Goal: Transaction & Acquisition: Purchase product/service

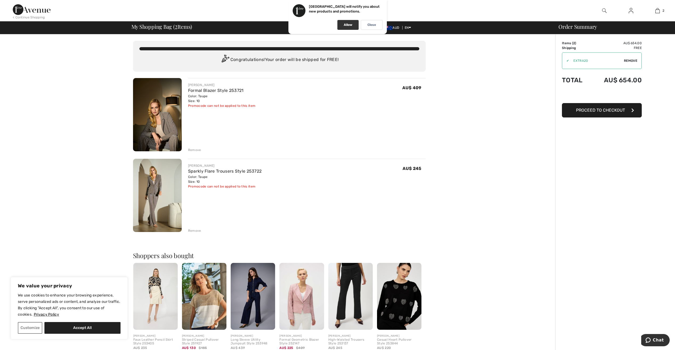
click at [349, 27] on div "Allow" at bounding box center [347, 25] width 21 height 10
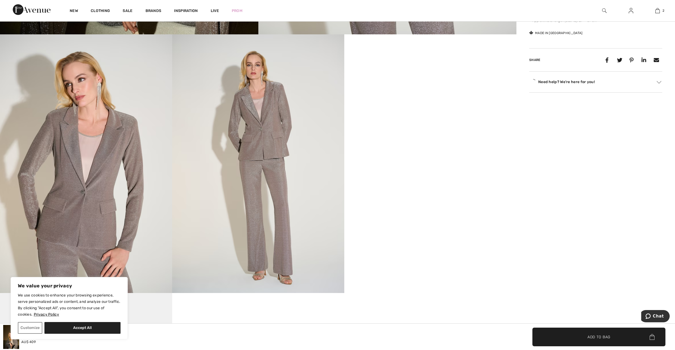
scroll to position [426, 0]
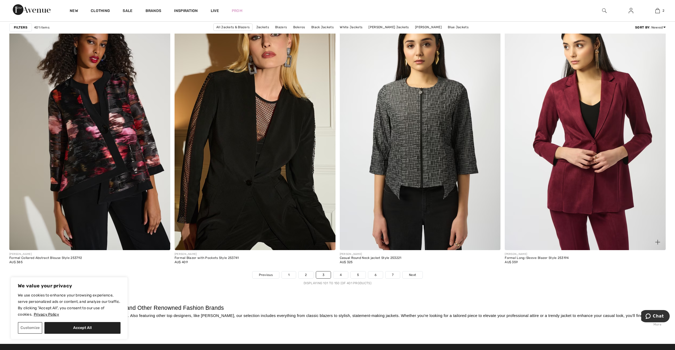
scroll to position [3885, 0]
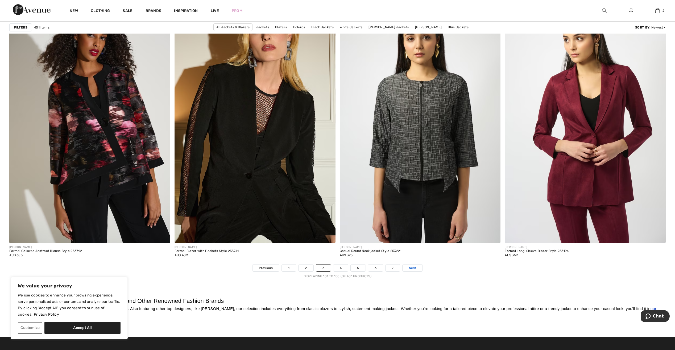
click at [408, 268] on link "Next" at bounding box center [413, 267] width 20 height 7
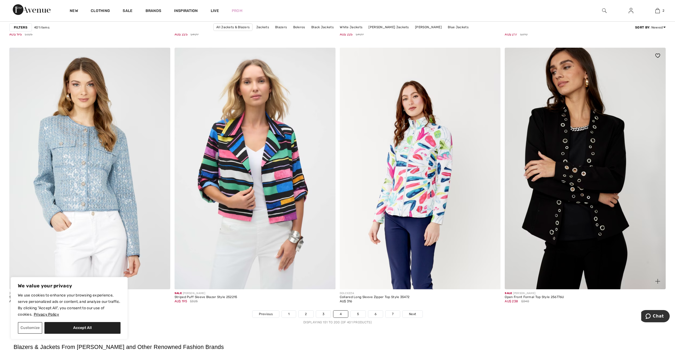
scroll to position [3938, 0]
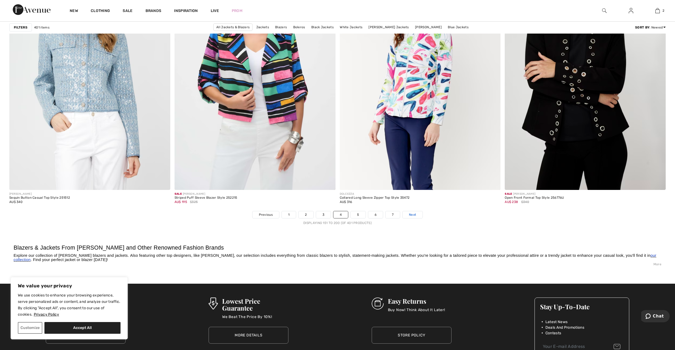
click at [410, 214] on span "Next" at bounding box center [412, 214] width 7 height 5
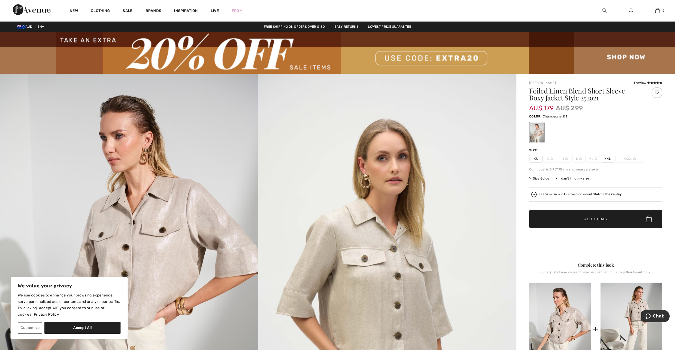
click at [541, 179] on span "Size Guide" at bounding box center [539, 178] width 20 height 5
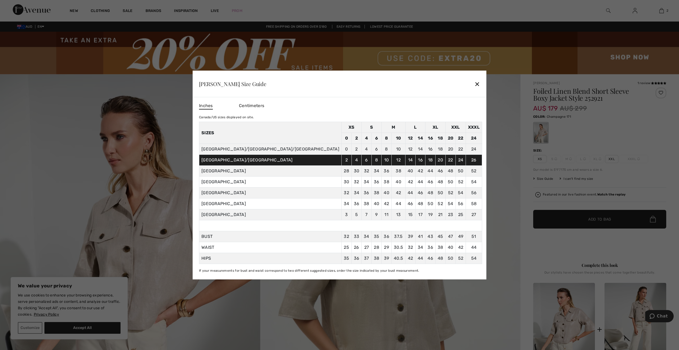
click at [474, 81] on div "✕" at bounding box center [477, 83] width 6 height 11
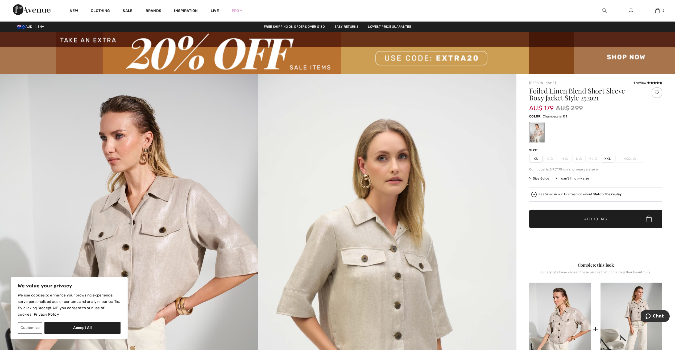
click at [607, 160] on span "XXL" at bounding box center [607, 159] width 13 height 8
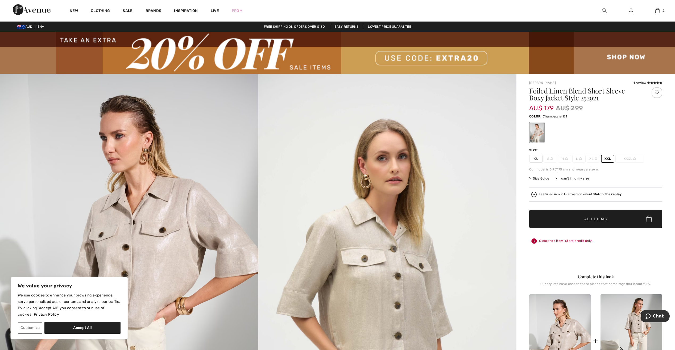
click at [601, 219] on span "Add to Bag" at bounding box center [595, 219] width 23 height 6
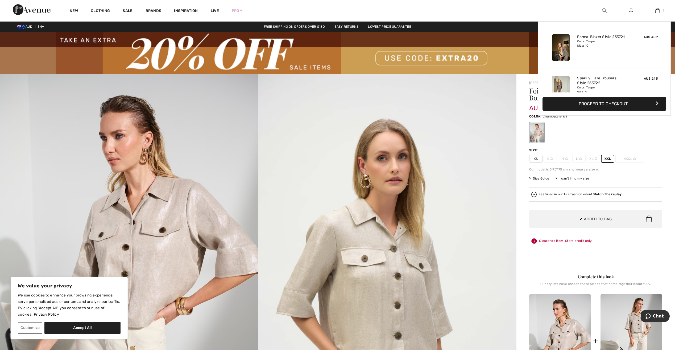
scroll to position [100, 0]
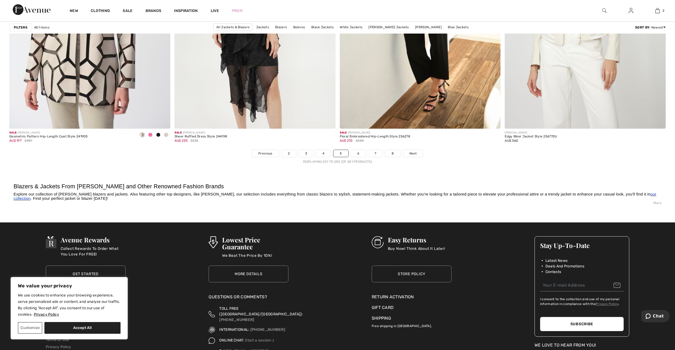
scroll to position [4044, 0]
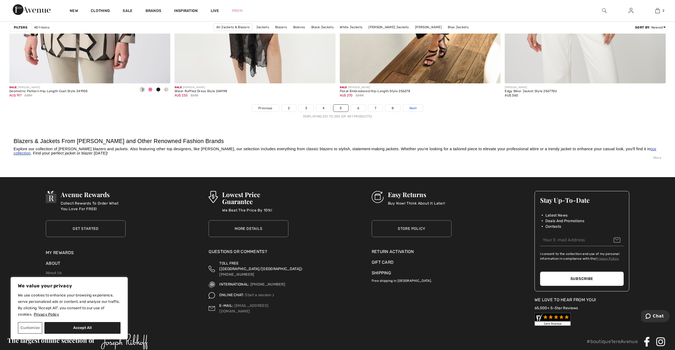
click at [417, 109] on link "Next" at bounding box center [413, 108] width 20 height 7
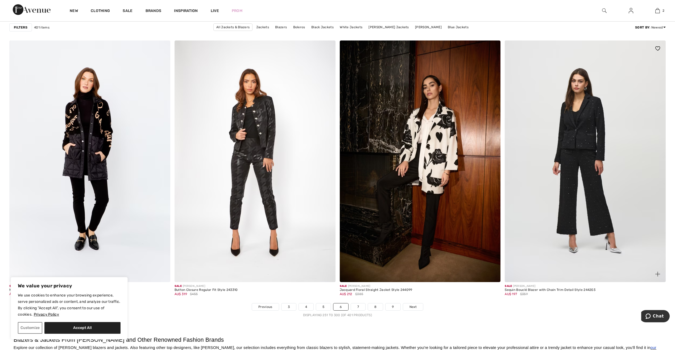
scroll to position [3858, 0]
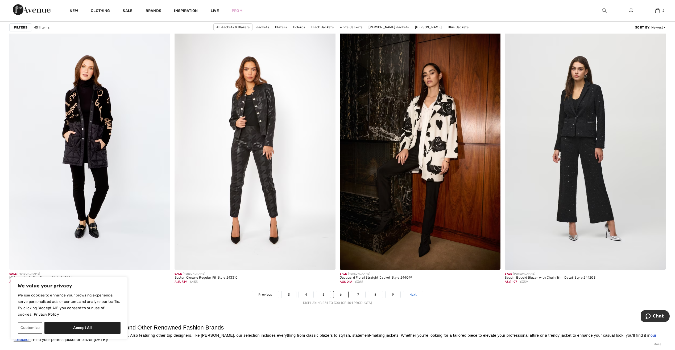
click at [414, 293] on span "Next" at bounding box center [413, 294] width 7 height 5
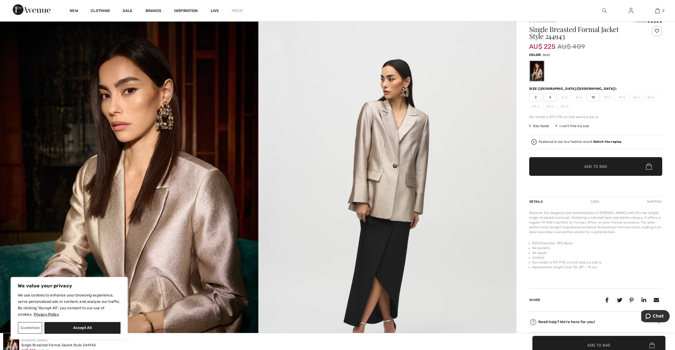
scroll to position [53, 0]
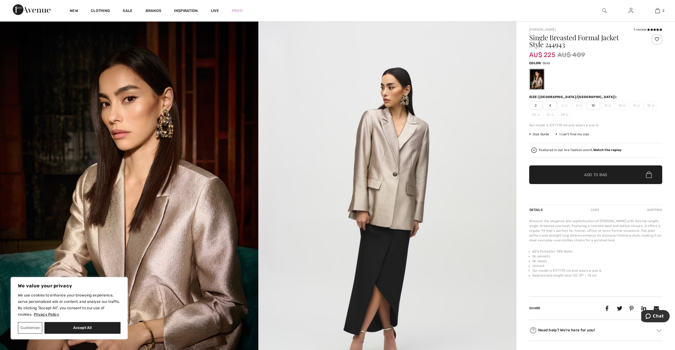
click at [594, 105] on span "10" at bounding box center [593, 105] width 13 height 8
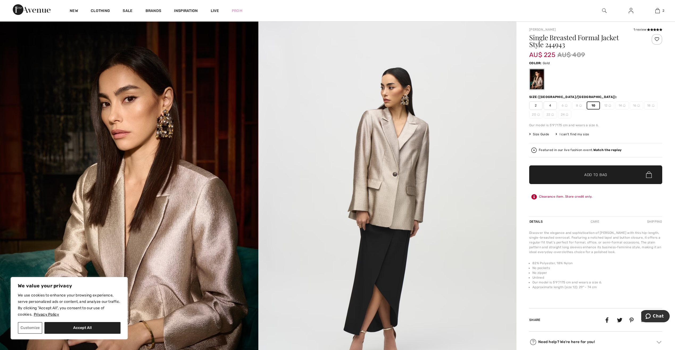
click at [601, 175] on span "Add to Bag" at bounding box center [595, 175] width 23 height 6
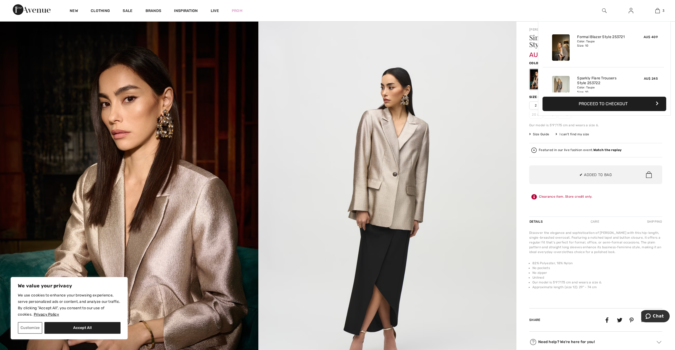
scroll to position [58, 0]
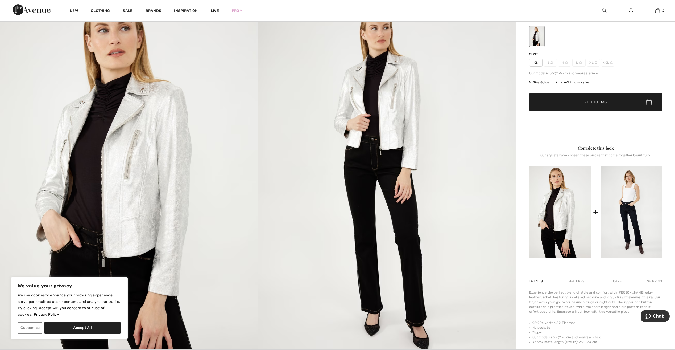
scroll to position [80, 0]
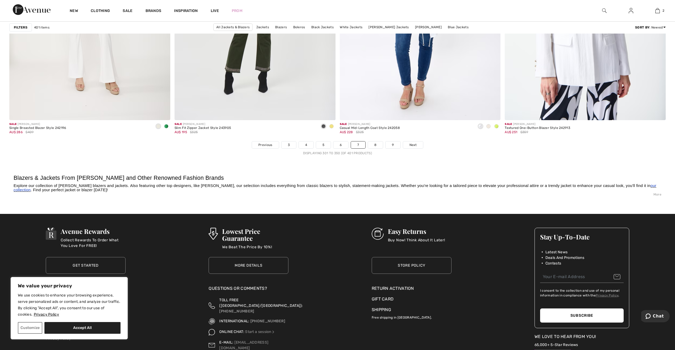
scroll to position [4031, 0]
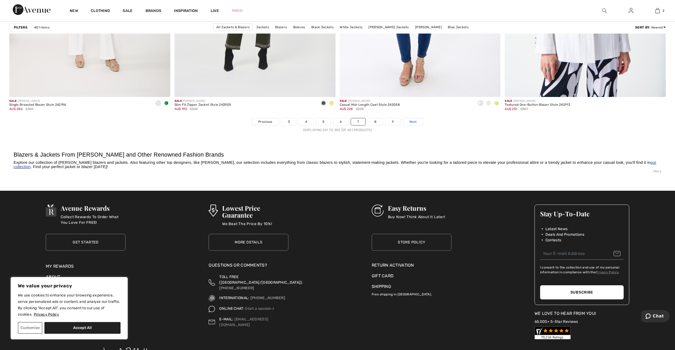
click at [419, 119] on link "Next" at bounding box center [413, 121] width 20 height 7
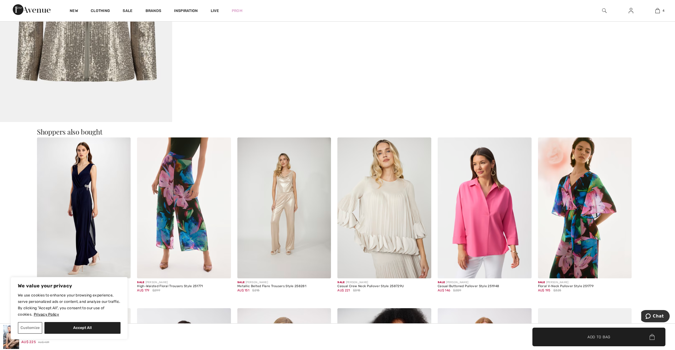
scroll to position [1118, 0]
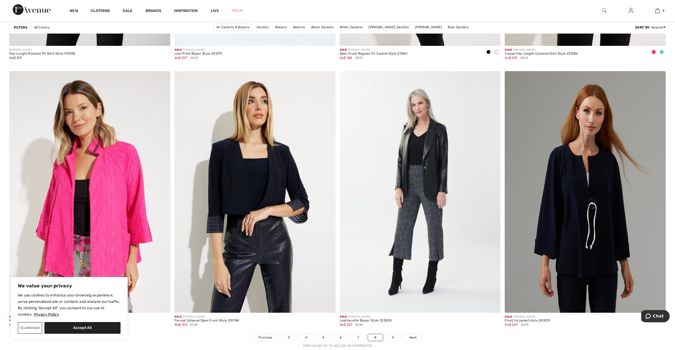
scroll to position [3885, 0]
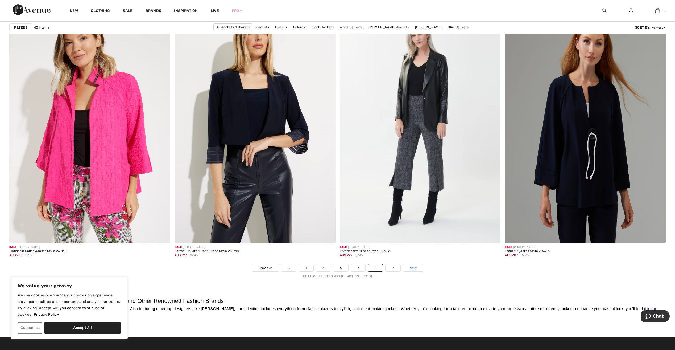
click at [417, 270] on link "Next" at bounding box center [413, 267] width 20 height 7
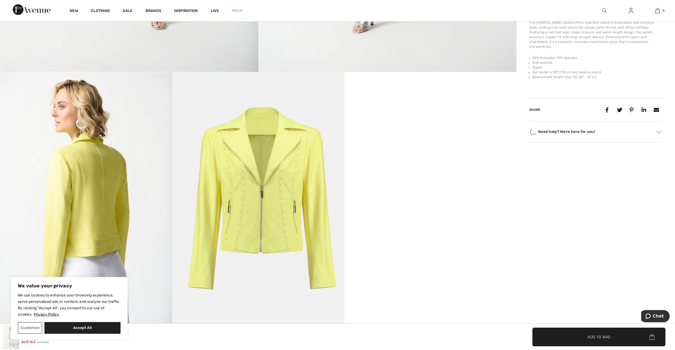
scroll to position [399, 0]
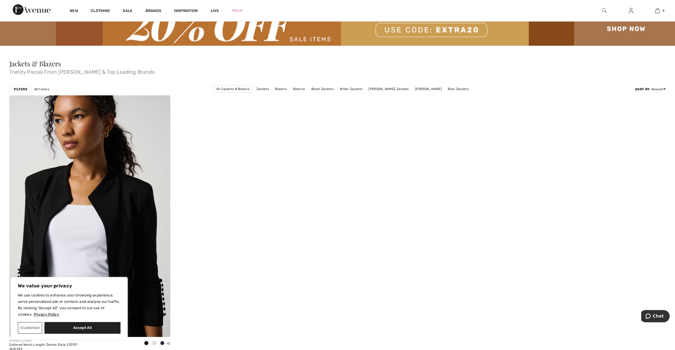
scroll to position [27, 0]
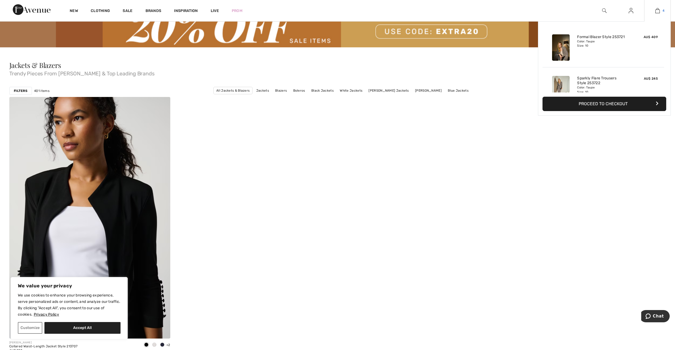
click at [658, 9] on img at bounding box center [657, 10] width 5 height 6
